Goal: Information Seeking & Learning: Compare options

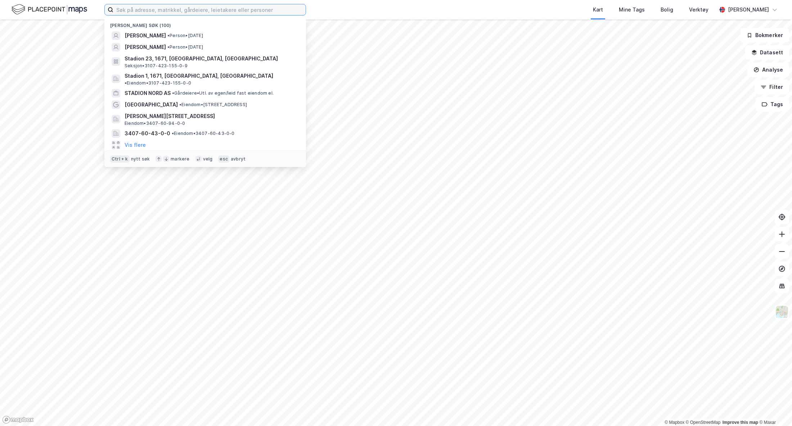
click at [237, 9] on input at bounding box center [209, 9] width 192 height 11
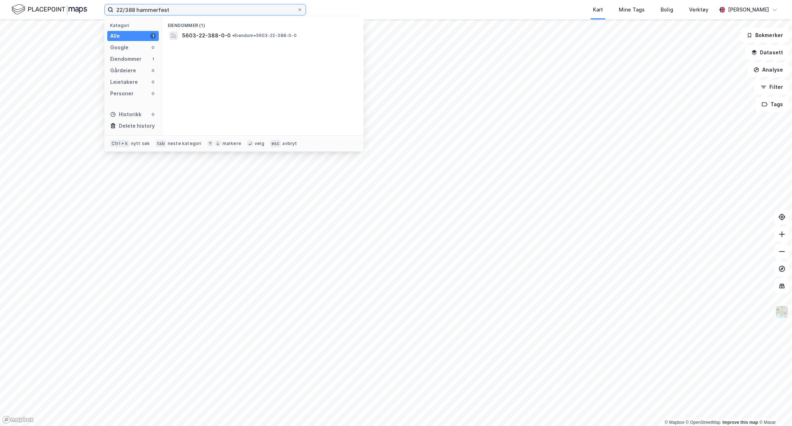
type input "22/388 hammerfest"
click at [243, 33] on span "• Eiendom • 5603-22-388-0-0" at bounding box center [264, 36] width 64 height 6
